Goal: Task Accomplishment & Management: Use online tool/utility

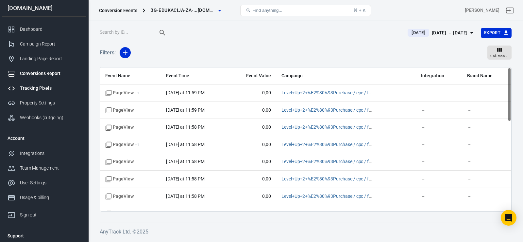
click at [43, 88] on div "Tracking Pixels" at bounding box center [50, 88] width 61 height 7
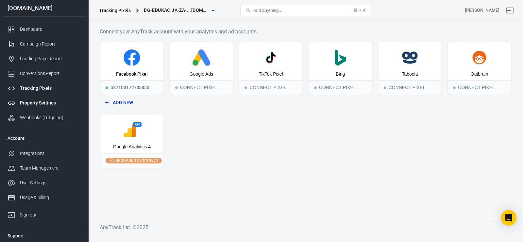
click at [31, 102] on div "Property Settings" at bounding box center [50, 102] width 61 height 7
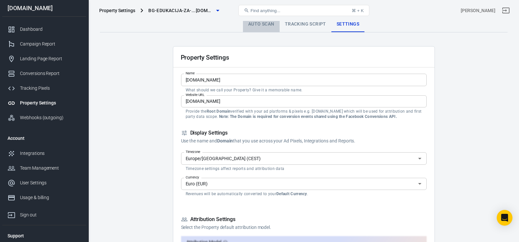
click at [259, 29] on link "Auto Scan" at bounding box center [261, 24] width 37 height 16
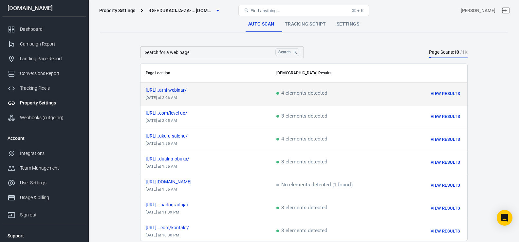
click at [245, 91] on div "https://bg-edukacija-za-fr...atni-webinar/" at bounding box center [206, 90] width 120 height 5
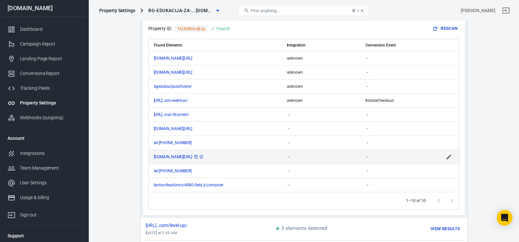
scroll to position [92, 0]
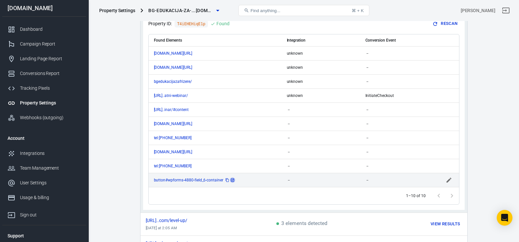
click at [233, 180] on icon "scrollable content" at bounding box center [232, 179] width 3 height 3
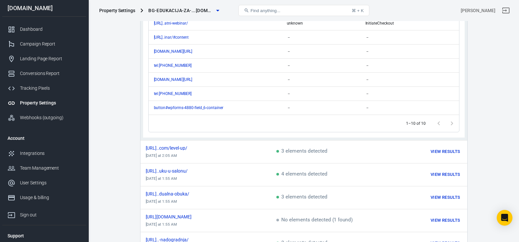
scroll to position [187, 0]
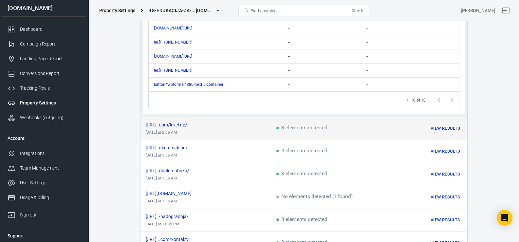
click at [247, 123] on div "https://bg-edukacija-za-fr...com/level-up/" at bounding box center [206, 124] width 120 height 5
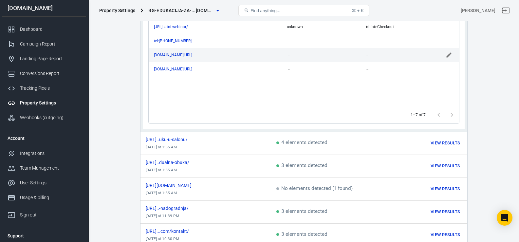
scroll to position [214, 0]
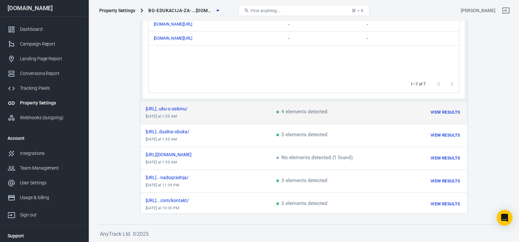
click at [233, 117] on td "https://bg-edukacija-za-fr...uku-u-salonu/ today at 1:55 AM" at bounding box center [205, 112] width 131 height 23
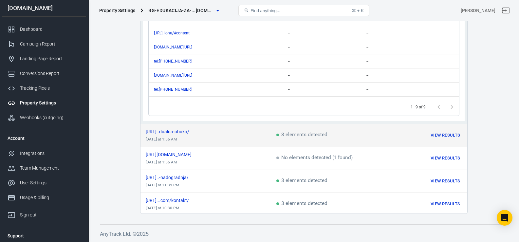
click at [232, 141] on td "https://bg-edukacija-za-fr...dualna-obuka/ today at 1:55 AM" at bounding box center [205, 135] width 131 height 23
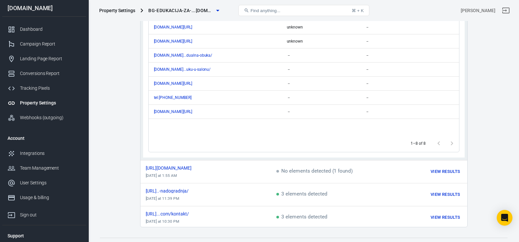
scroll to position [211, 0]
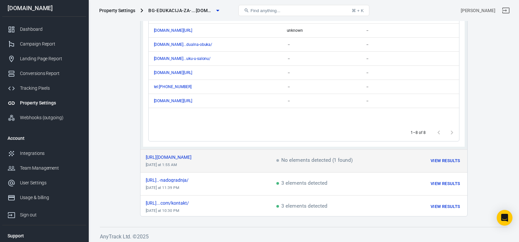
click at [223, 161] on td "https://bg-edukacija-za-frizere.com/ today at 1:55 AM" at bounding box center [205, 160] width 131 height 23
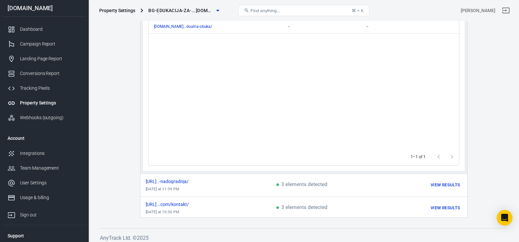
scroll to position [214, 0]
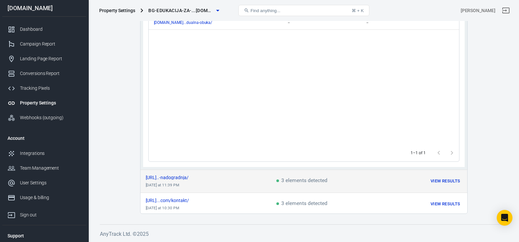
click at [213, 186] on td "https://bg-edukacija-za-fr...-nadogradnja/ yesterday at 11:39 PM" at bounding box center [205, 180] width 131 height 23
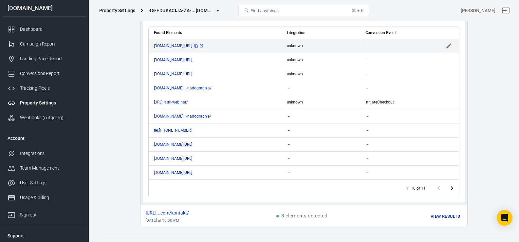
scroll to position [226, 0]
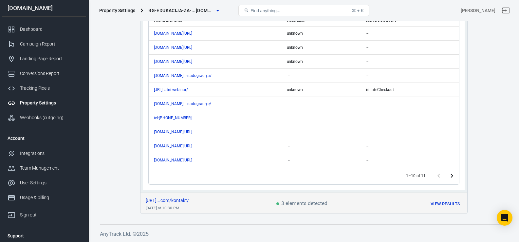
click at [219, 207] on td "[URL]...com/kontakt/ [DATE] at 10:30 PM" at bounding box center [205, 203] width 131 height 23
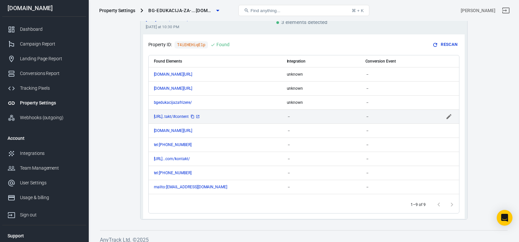
scroll to position [210, 0]
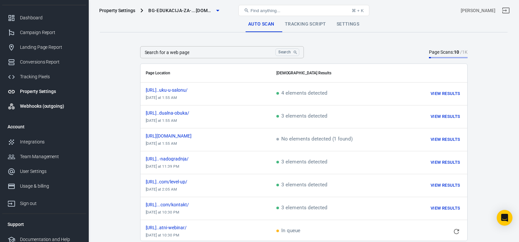
scroll to position [16, 0]
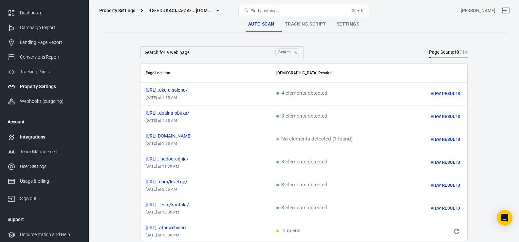
click at [35, 137] on div "Integrations" at bounding box center [50, 136] width 61 height 7
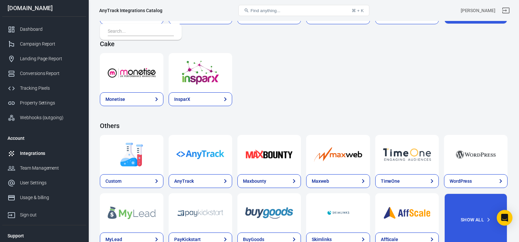
scroll to position [1010, 0]
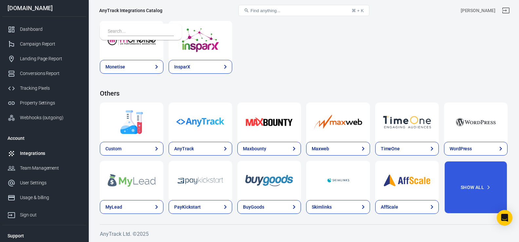
click at [290, 11] on button "Find anything... ⌘ + K" at bounding box center [303, 10] width 131 height 11
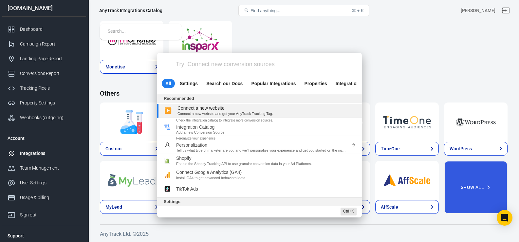
click at [240, 32] on div "Try: Connect new conversion sources All Settings Search our Docs Popular Integr…" at bounding box center [259, 121] width 519 height 242
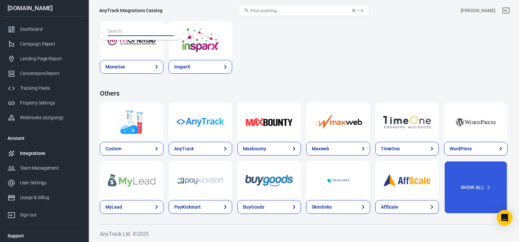
click at [134, 28] on input "text" at bounding box center [139, 31] width 63 height 9
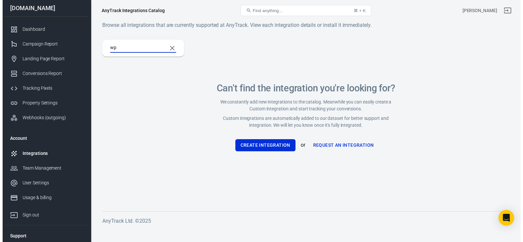
scroll to position [0, 0]
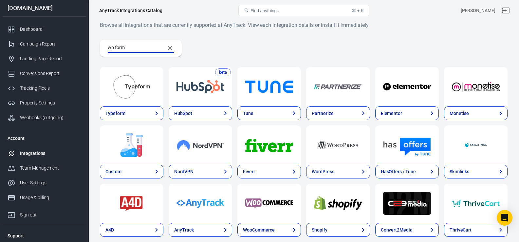
type input "wp forms"
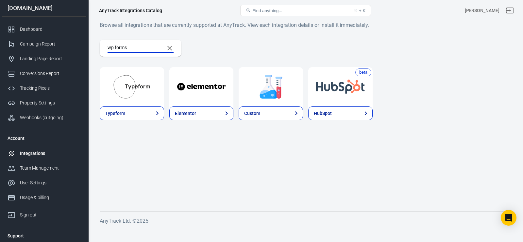
click at [271, 104] on div at bounding box center [271, 86] width 64 height 39
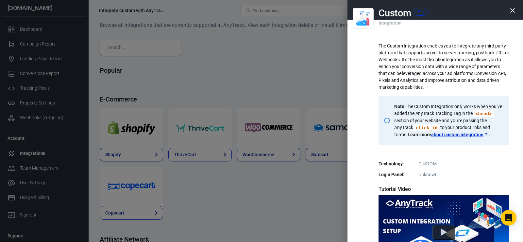
click at [512, 7] on icon "button" at bounding box center [513, 11] width 8 height 8
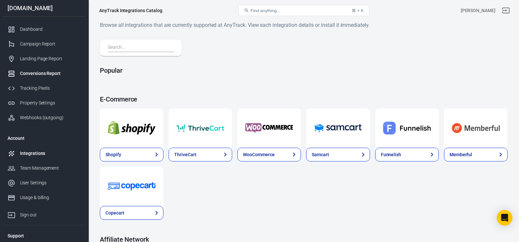
click at [36, 75] on div "Conversions Report" at bounding box center [50, 73] width 61 height 7
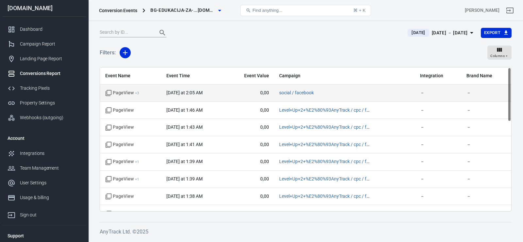
click at [161, 94] on td "PageView + 3" at bounding box center [130, 92] width 61 height 17
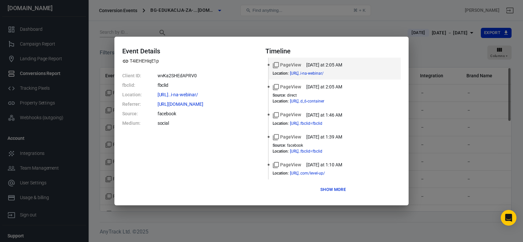
click at [329, 191] on button "Show more" at bounding box center [333, 190] width 29 height 10
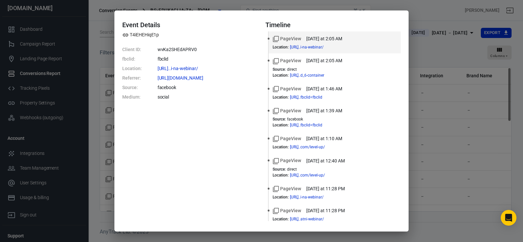
click at [437, 53] on div "Event Details T4iEHEHiqE1p Client ID: wvKa2SHEdAPRV0 fbclid: fbclid Location: h…" at bounding box center [261, 121] width 523 height 242
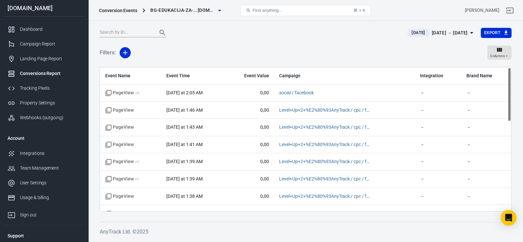
click at [203, 47] on div "Filters: Columns" at bounding box center [306, 56] width 412 height 24
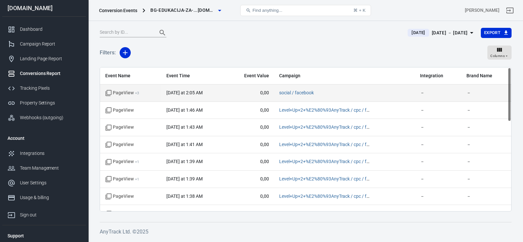
click at [175, 98] on td "[DATE] at 2:05 AM" at bounding box center [193, 92] width 64 height 17
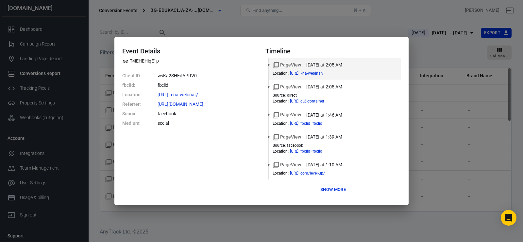
click at [210, 19] on div "Event Details T4iEHEHiqE1p Client ID: wvKa2SHEdAPRV0 fbclid: fbclid Location: […" at bounding box center [261, 121] width 523 height 242
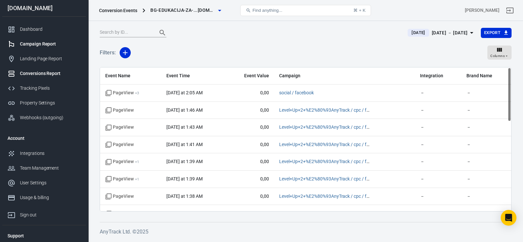
click at [41, 44] on div "Campaign Report" at bounding box center [50, 44] width 61 height 7
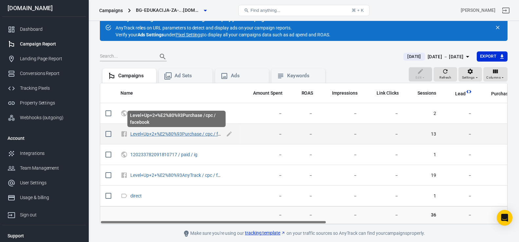
scroll to position [14, 0]
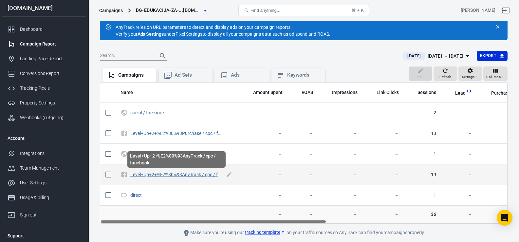
click at [152, 174] on link "Level+Up+2+%E2%80%93AnyTrack / cpc / facebook" at bounding box center [182, 174] width 104 height 5
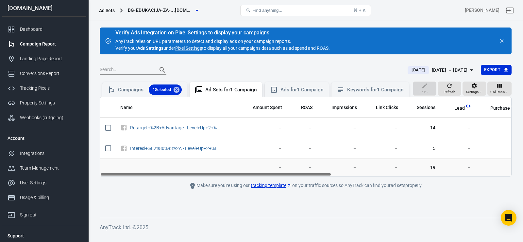
drag, startPoint x: 166, startPoint y: 180, endPoint x: 137, endPoint y: 204, distance: 37.4
click at [137, 204] on main "Verify Ads Integration on Pixel Settings to display your campaigns AnyTrack rel…" at bounding box center [306, 117] width 412 height 180
click at [131, 91] on div "Campaigns 1 Selected" at bounding box center [150, 89] width 64 height 10
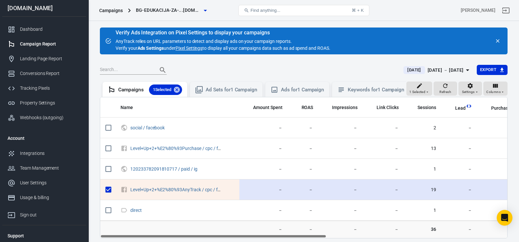
click at [109, 194] on input "scrollable content" at bounding box center [108, 190] width 14 height 14
checkbox input "false"
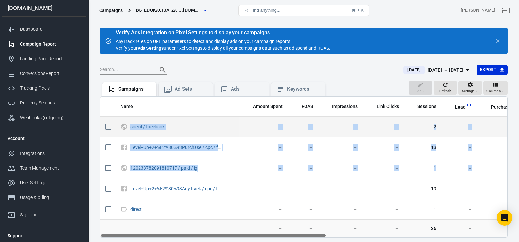
drag, startPoint x: 126, startPoint y: 192, endPoint x: 126, endPoint y: 121, distance: 71.3
click at [126, 121] on tbody "social / facebook － － － － 2 － － － － － － － － Level+Up+2+%E2%80%93Purchase / cpc …" at bounding box center [468, 167] width 736 height 103
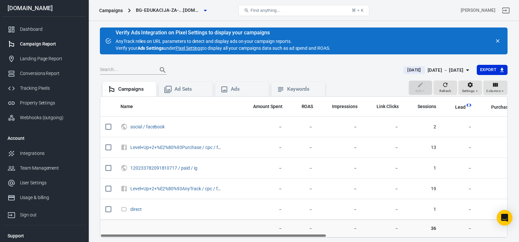
click at [190, 68] on div at bounding box center [247, 69] width 295 height 9
click at [32, 72] on div "Conversions Report" at bounding box center [50, 73] width 61 height 7
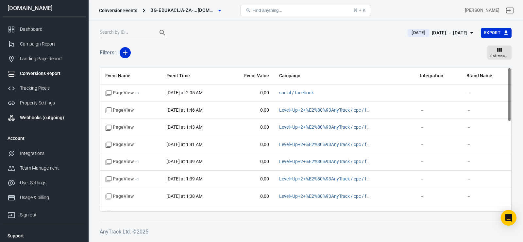
click at [40, 119] on div "Webhooks (outgoing)" at bounding box center [50, 117] width 61 height 7
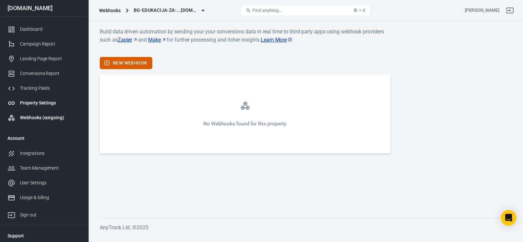
click at [34, 103] on div "Property Settings" at bounding box center [50, 102] width 61 height 7
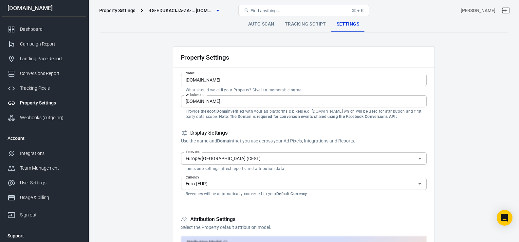
click at [263, 21] on link "Auto Scan" at bounding box center [261, 24] width 37 height 16
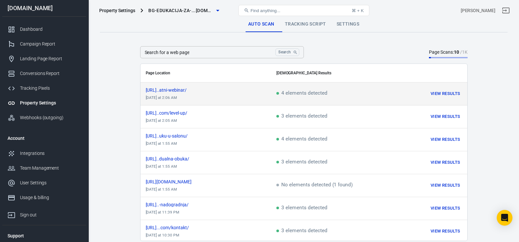
click at [195, 97] on td "[URL]..atni-webinar/ [DATE] at 2:06 AM" at bounding box center [205, 93] width 131 height 23
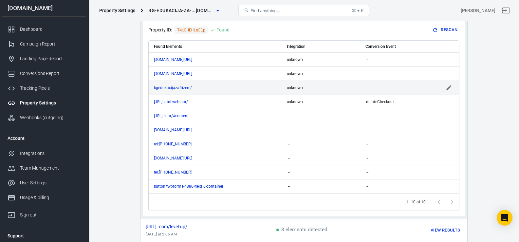
scroll to position [97, 0]
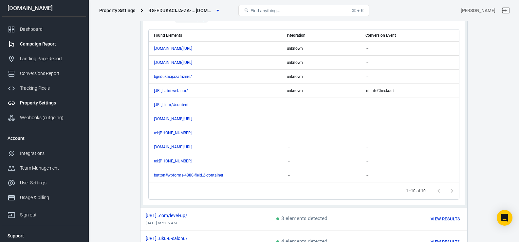
click at [50, 51] on link "Campaign Report" at bounding box center [44, 44] width 84 height 15
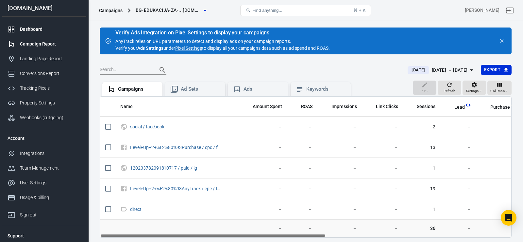
click at [28, 32] on div "Dashboard" at bounding box center [50, 29] width 61 height 7
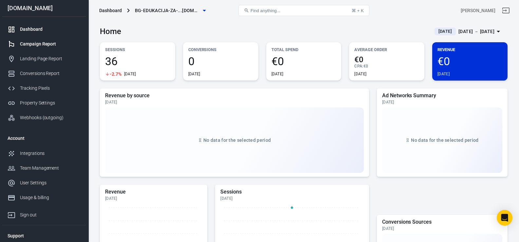
click at [35, 44] on div "Campaign Report" at bounding box center [50, 44] width 61 height 7
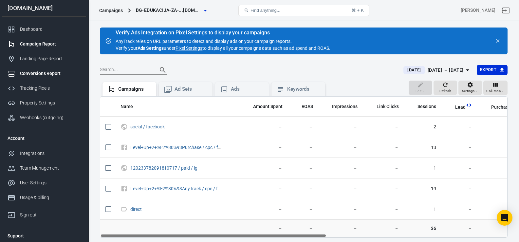
click at [33, 74] on div "Conversions Report" at bounding box center [50, 73] width 61 height 7
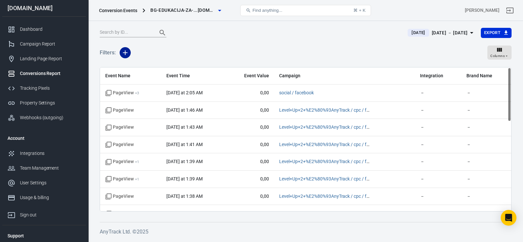
click at [127, 54] on icon "button" at bounding box center [125, 53] width 8 height 8
click at [141, 68] on li "Event Name" at bounding box center [142, 67] width 44 height 12
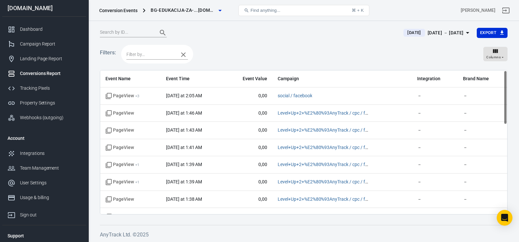
click at [184, 55] on icon "button" at bounding box center [183, 54] width 5 height 5
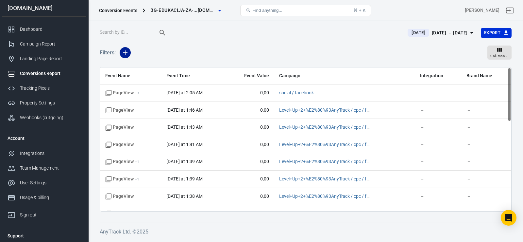
click at [125, 51] on icon "button" at bounding box center [125, 53] width 8 height 8
click at [205, 49] on div at bounding box center [261, 121] width 523 height 242
click at [43, 104] on div "Property Settings" at bounding box center [50, 102] width 61 height 7
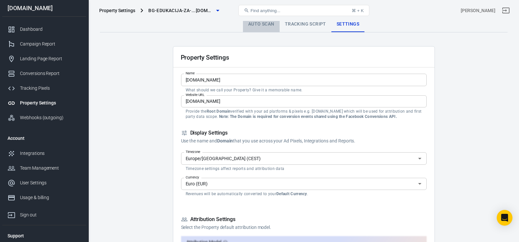
click at [270, 23] on link "Auto Scan" at bounding box center [261, 24] width 37 height 16
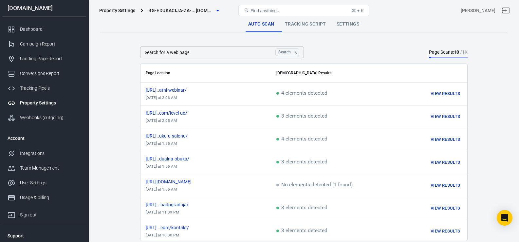
click at [446, 54] on div "Page Scans: 10 / 1K" at bounding box center [448, 52] width 38 height 7
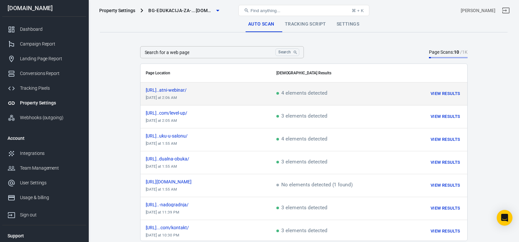
click at [275, 89] on td "4 elements detected" at bounding box center [328, 93] width 114 height 23
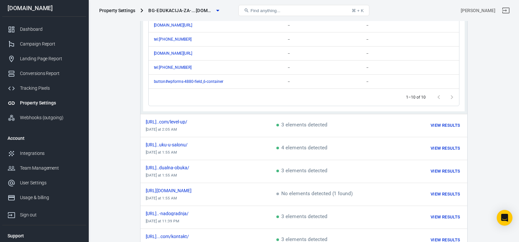
scroll to position [193, 0]
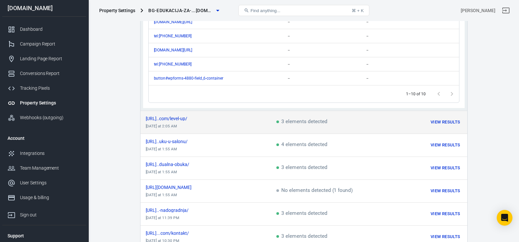
click at [276, 123] on span "3 elements detected" at bounding box center [301, 122] width 51 height 6
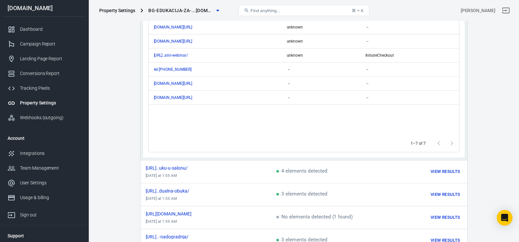
scroll to position [178, 0]
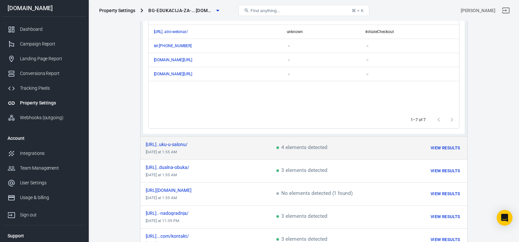
click at [236, 148] on td "[URL]..uku-u-salonu/ [DATE] at 1:55 AM" at bounding box center [205, 147] width 131 height 23
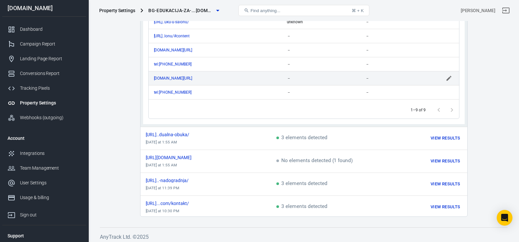
scroll to position [214, 0]
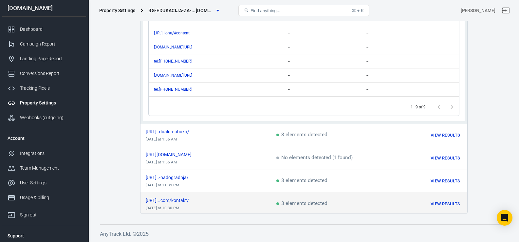
click at [234, 203] on td "[URL]...com/kontakt/ [DATE] at 10:30 PM" at bounding box center [205, 203] width 131 height 23
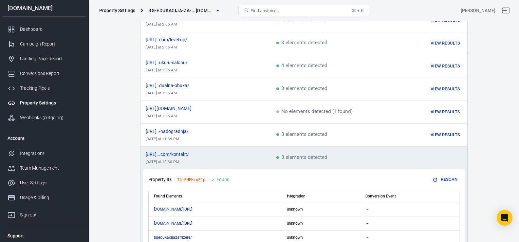
scroll to position [70, 0]
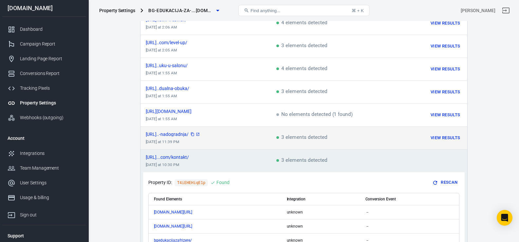
click at [200, 135] on link "scrollable content" at bounding box center [197, 134] width 5 height 5
click at [283, 142] on td "3 elements detected" at bounding box center [328, 138] width 114 height 23
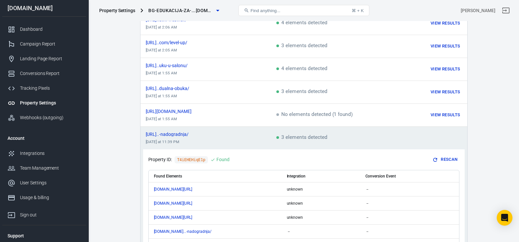
scroll to position [63, 0]
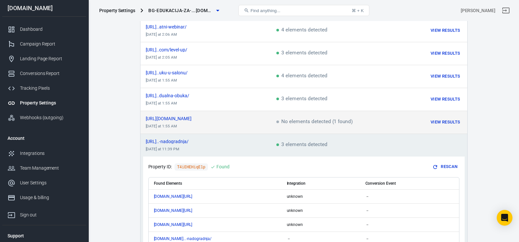
click at [251, 126] on td "[URL][DOMAIN_NAME] [DATE] at 1:55 AM" at bounding box center [205, 122] width 131 height 23
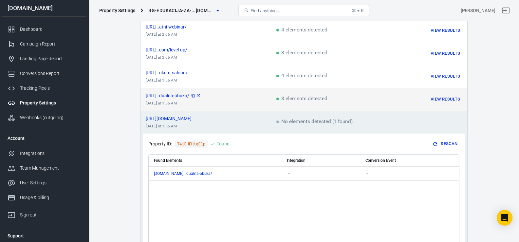
click at [201, 97] on div "scrollable content" at bounding box center [195, 95] width 10 height 5
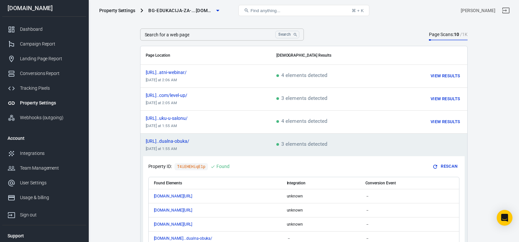
scroll to position [15, 0]
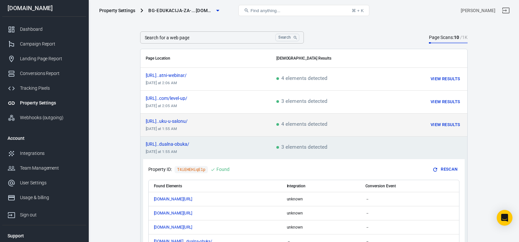
click at [268, 130] on td "[URL]..uku-u-salonu/ [DATE] at 1:55 AM" at bounding box center [205, 125] width 131 height 23
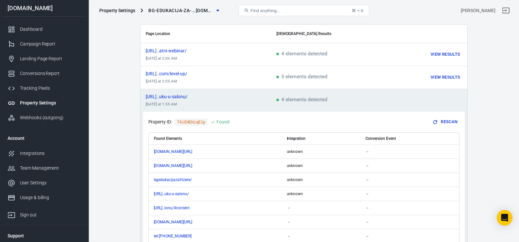
scroll to position [34, 0]
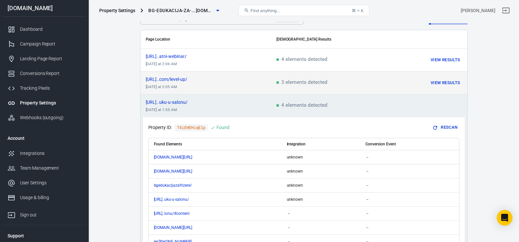
click at [271, 79] on td "3 elements detected" at bounding box center [328, 83] width 114 height 23
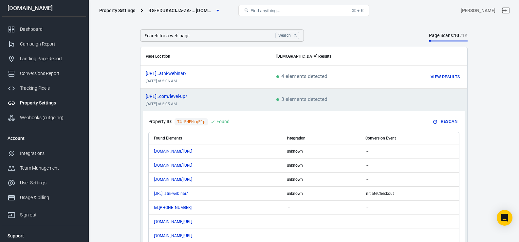
scroll to position [0, 0]
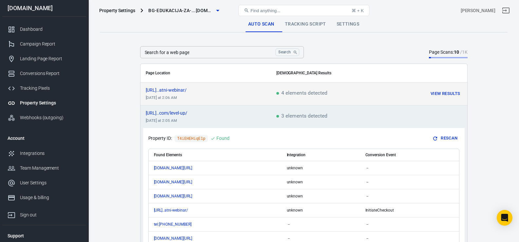
click at [256, 100] on td "[URL]..atni-webinar/ [DATE] at 2:06 AM" at bounding box center [205, 93] width 131 height 23
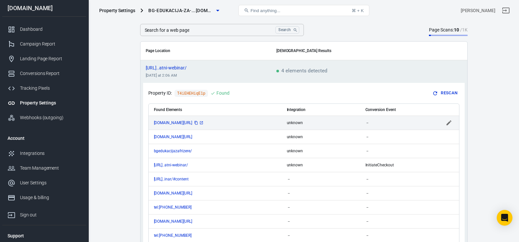
scroll to position [23, 0]
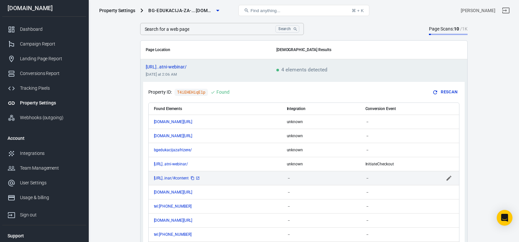
click at [200, 179] on icon "scrollable content" at bounding box center [198, 178] width 4 height 4
click at [448, 180] on icon "scrollable content" at bounding box center [448, 178] width 7 height 7
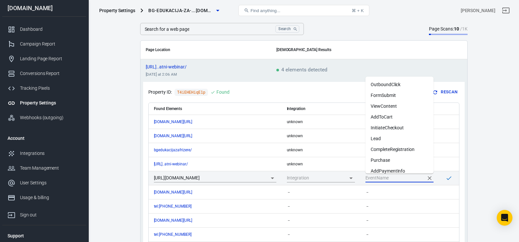
click at [391, 178] on input "scrollable content" at bounding box center [394, 178] width 58 height 8
click at [399, 130] on li "InitiateCheckout" at bounding box center [399, 127] width 68 height 11
type input "InitiateCheckout"
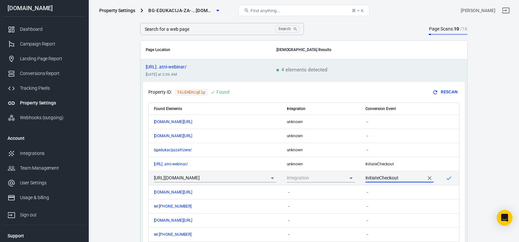
click at [450, 175] on icon "scrollable content" at bounding box center [448, 178] width 7 height 7
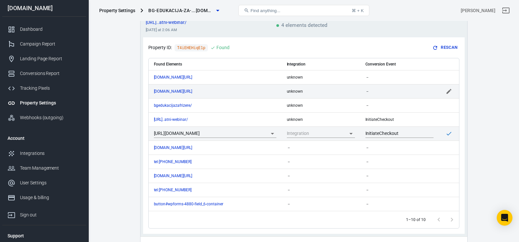
scroll to position [77, 0]
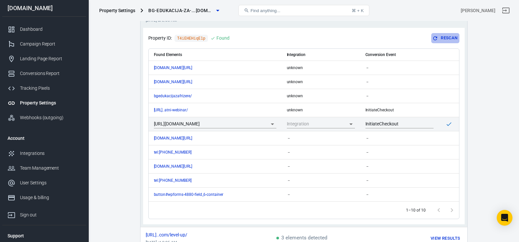
click at [439, 38] on button "Rescan" at bounding box center [445, 38] width 28 height 10
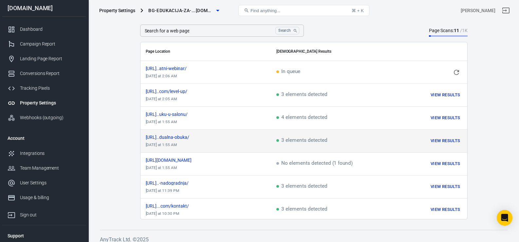
scroll to position [26, 0]
